Goal: Task Accomplishment & Management: Manage account settings

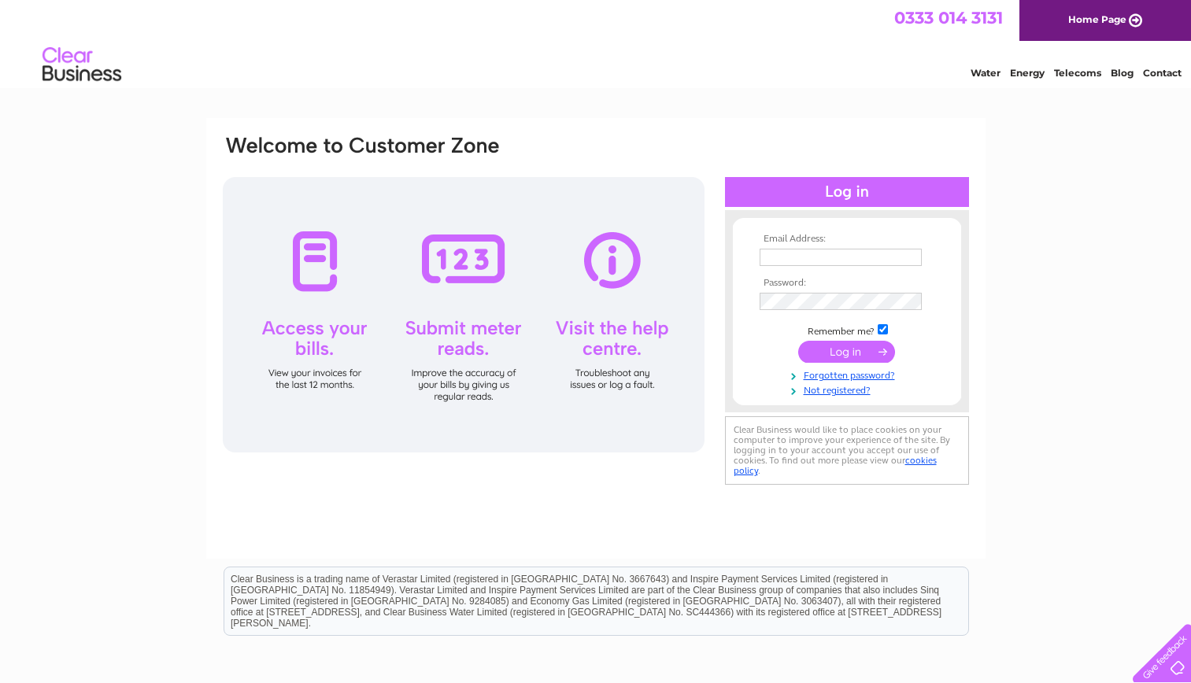
type input "[EMAIL_ADDRESS][DOMAIN_NAME]"
click at [829, 348] on input "submit" at bounding box center [846, 352] width 97 height 22
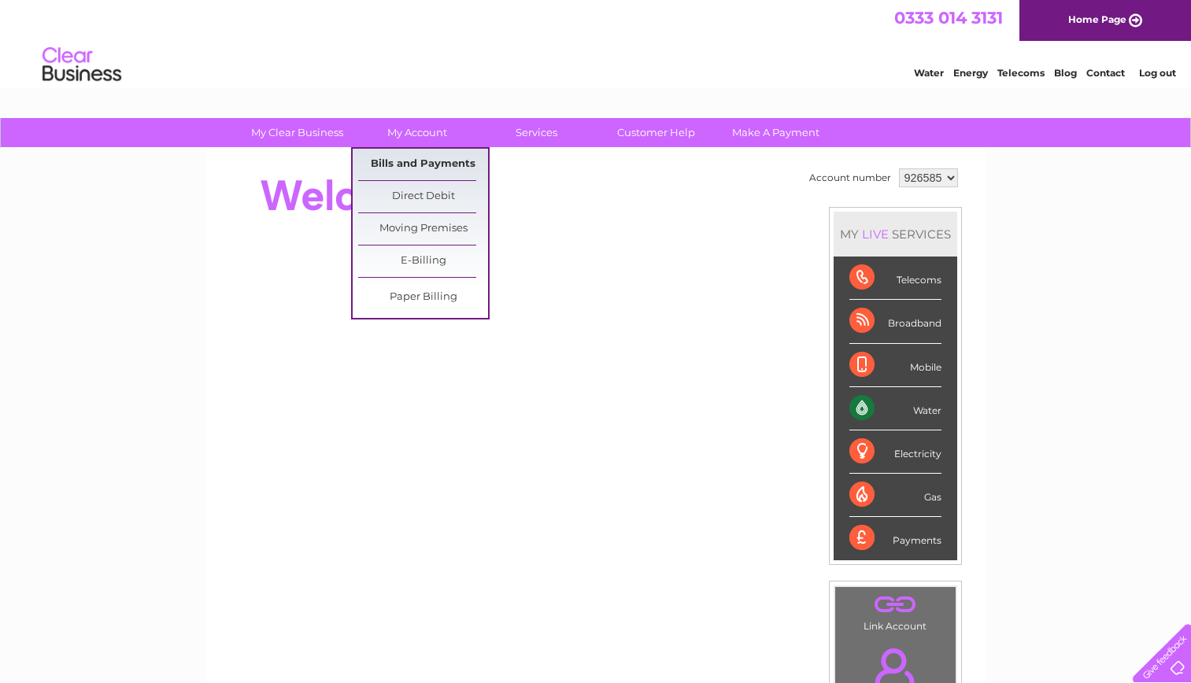
click at [430, 158] on link "Bills and Payments" at bounding box center [423, 164] width 130 height 31
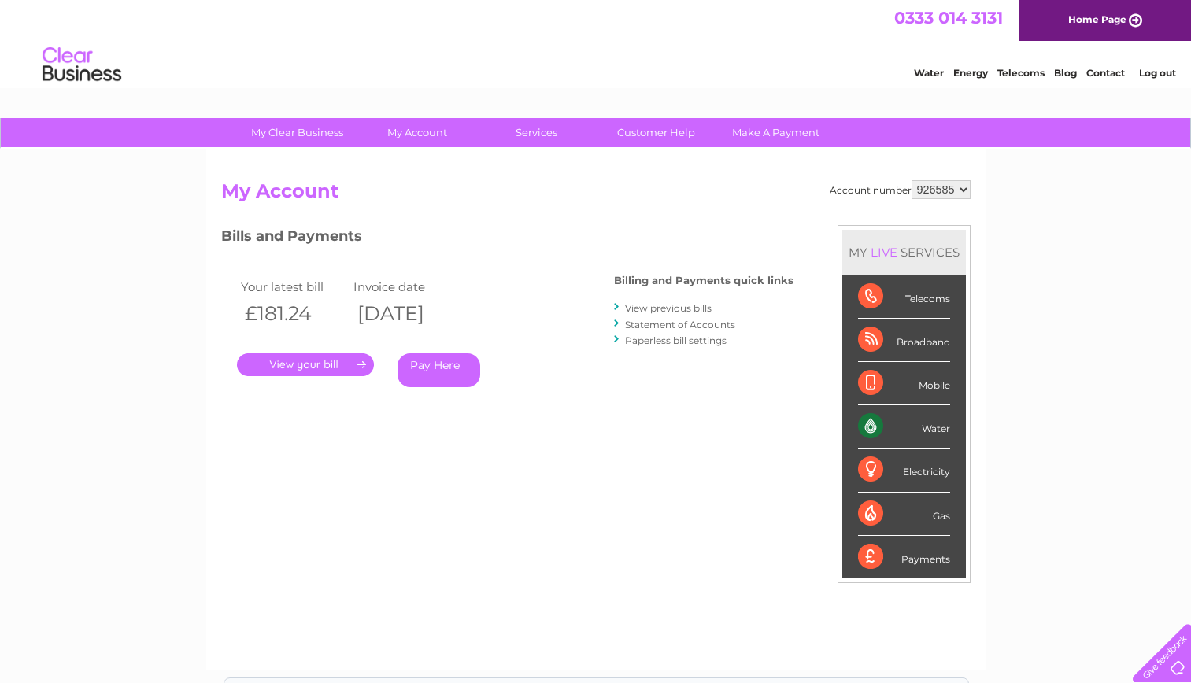
click at [662, 309] on link "View previous bills" at bounding box center [668, 308] width 87 height 12
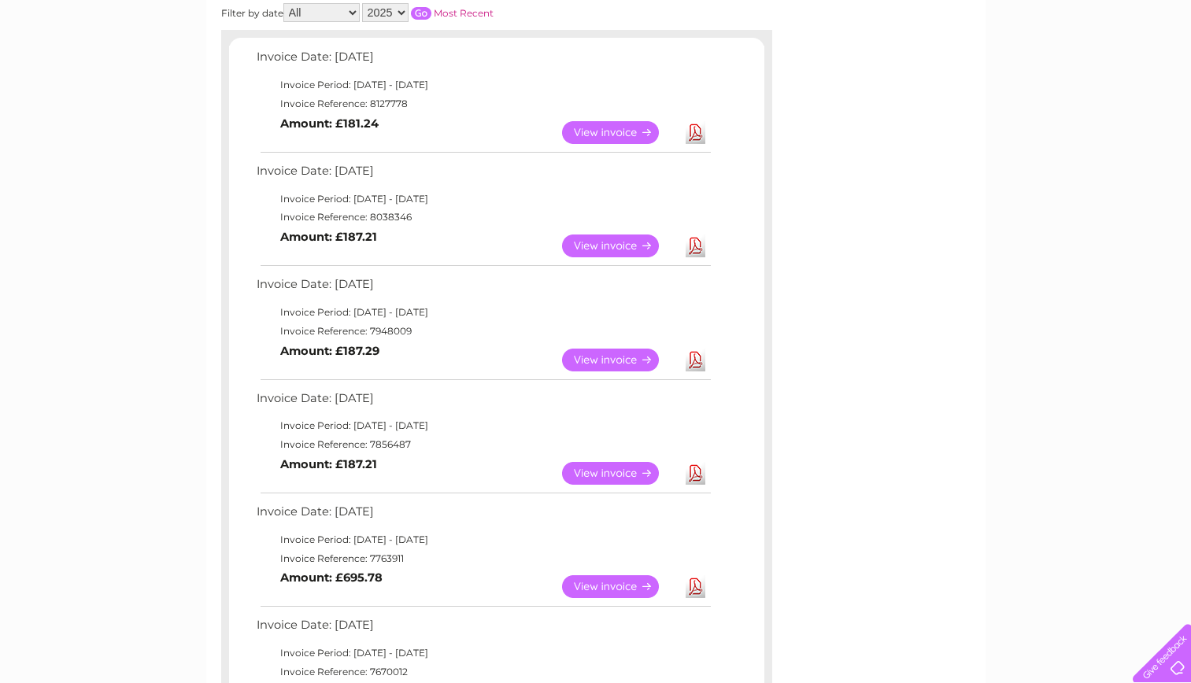
scroll to position [250, 0]
click at [638, 349] on link "View" at bounding box center [620, 359] width 116 height 23
click at [620, 477] on link "View" at bounding box center [620, 472] width 116 height 23
click at [588, 585] on link "View" at bounding box center [620, 586] width 116 height 23
